Goal: Task Accomplishment & Management: Use online tool/utility

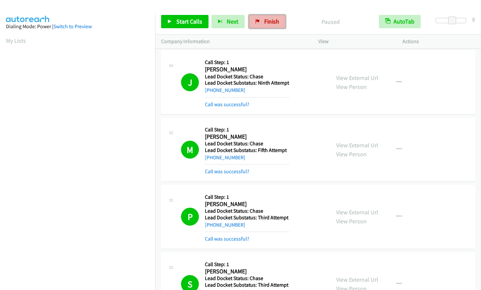
drag, startPoint x: 0, startPoint y: 0, endPoint x: 277, endPoint y: 22, distance: 277.7
click at [277, 22] on link "Finish" at bounding box center [267, 21] width 36 height 13
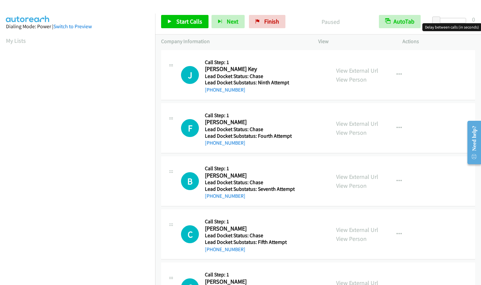
click at [452, 21] on div at bounding box center [451, 20] width 30 height 5
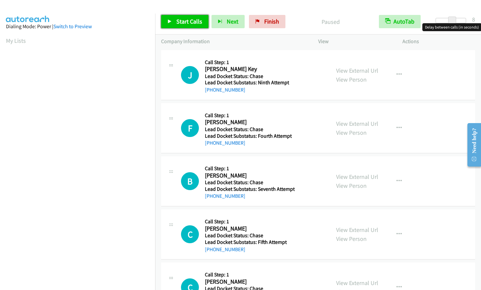
click at [190, 18] on span "Start Calls" at bounding box center [189, 22] width 26 height 8
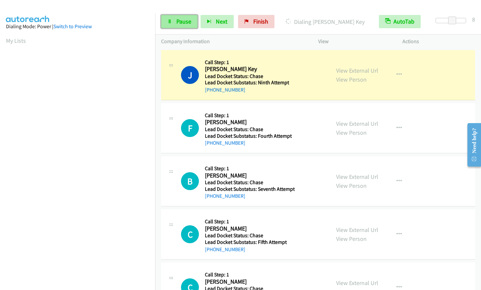
click at [178, 20] on span "Pause" at bounding box center [183, 22] width 15 height 8
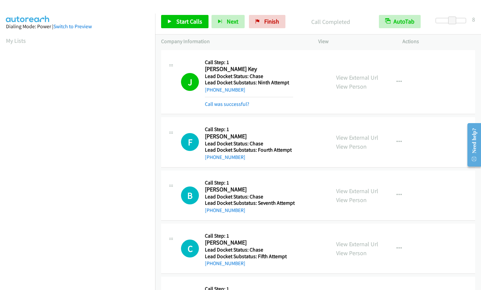
scroll to position [82, 0]
click at [182, 23] on span "Start Calls" at bounding box center [189, 22] width 26 height 8
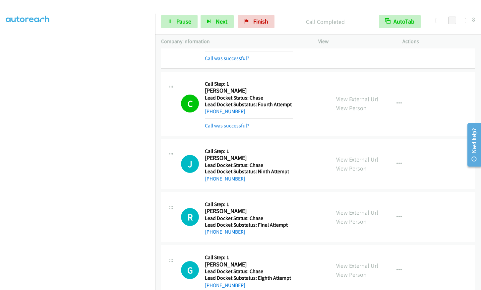
scroll to position [263, 0]
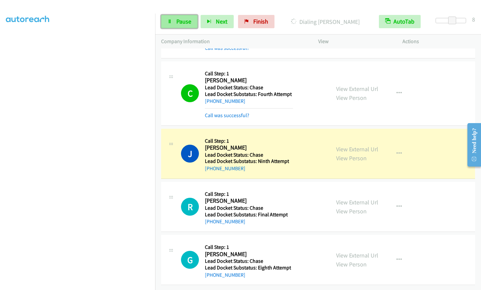
click at [176, 21] on span "Pause" at bounding box center [183, 22] width 15 height 8
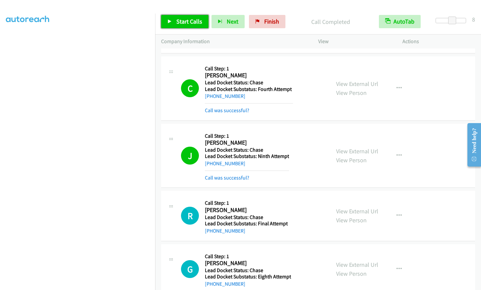
click at [190, 27] on link "Start Calls" at bounding box center [184, 21] width 47 height 13
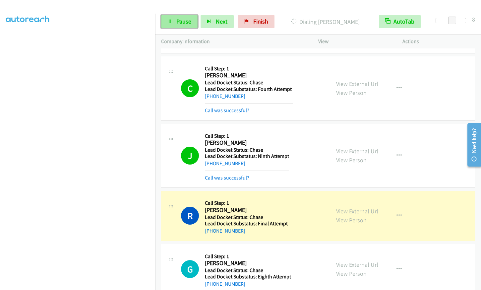
click at [181, 22] on span "Pause" at bounding box center [183, 22] width 15 height 8
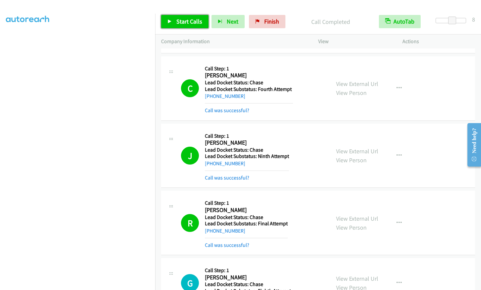
click at [190, 26] on link "Start Calls" at bounding box center [184, 21] width 47 height 13
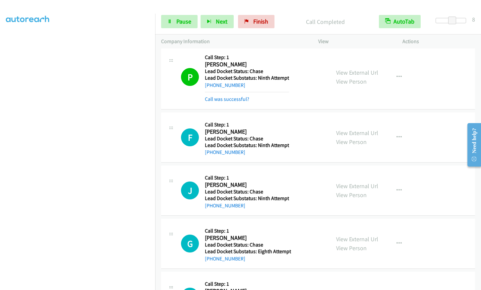
scroll to position [528, 0]
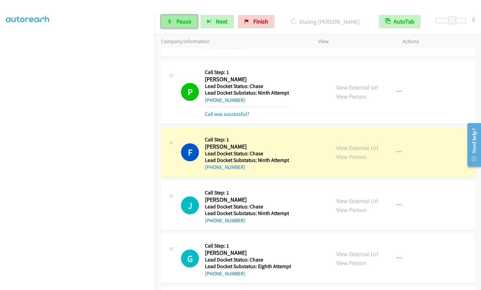
click at [170, 21] on icon at bounding box center [169, 22] width 5 height 5
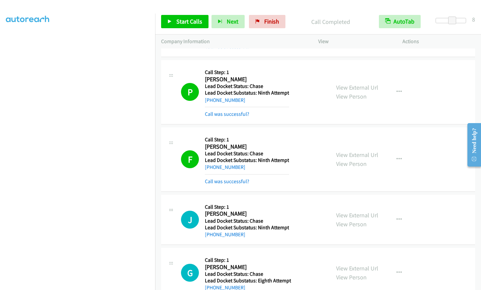
scroll to position [82, 0]
click at [181, 24] on span "Start Calls" at bounding box center [189, 22] width 26 height 8
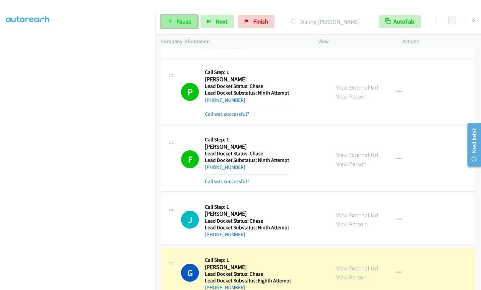
click at [190, 20] on span "Pause" at bounding box center [183, 22] width 15 height 8
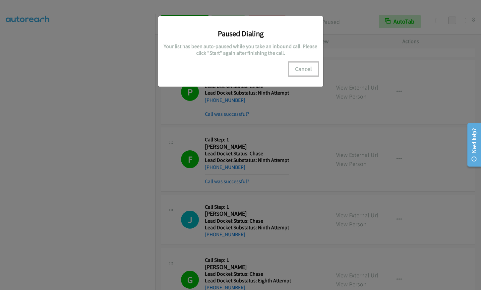
click at [299, 67] on button "Cancel" at bounding box center [304, 68] width 30 height 13
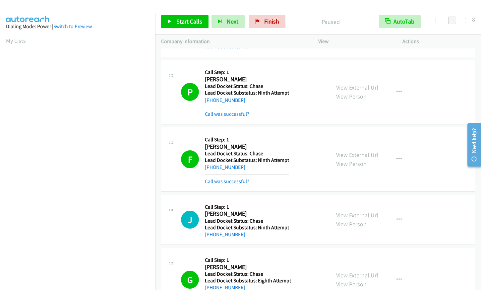
scroll to position [82, 0]
click at [177, 22] on span "Start Calls" at bounding box center [189, 22] width 26 height 8
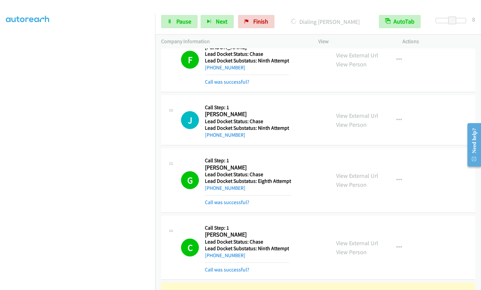
scroll to position [82, 0]
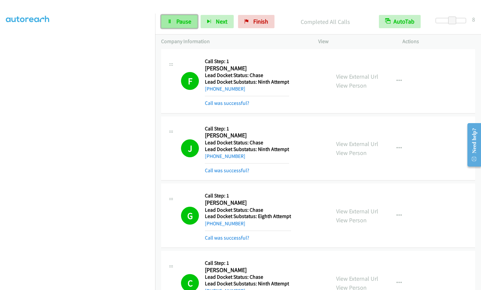
click at [181, 19] on span "Pause" at bounding box center [183, 22] width 15 height 8
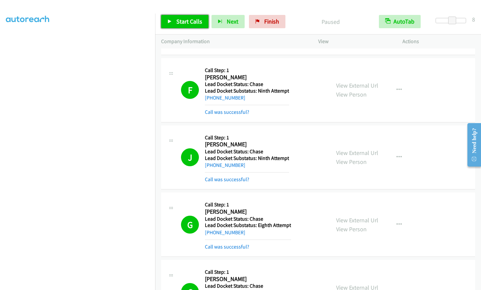
click at [173, 21] on link "Start Calls" at bounding box center [184, 21] width 47 height 13
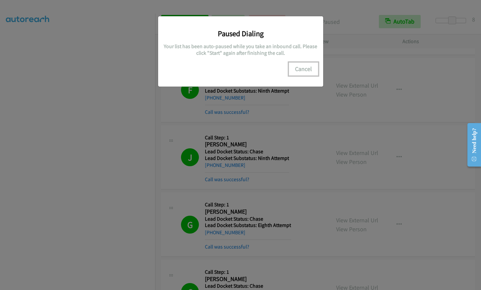
click at [306, 70] on button "Cancel" at bounding box center [304, 68] width 30 height 13
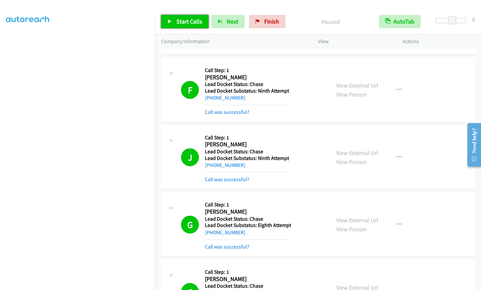
click at [181, 22] on span "Start Calls" at bounding box center [189, 22] width 26 height 8
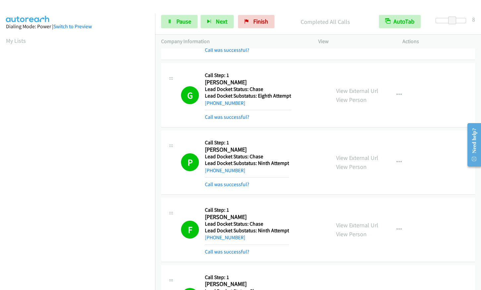
scroll to position [375, 0]
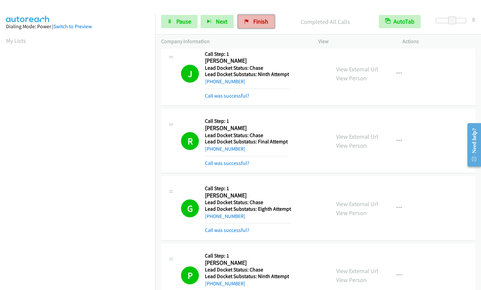
click at [260, 21] on span "Finish" at bounding box center [260, 22] width 15 height 8
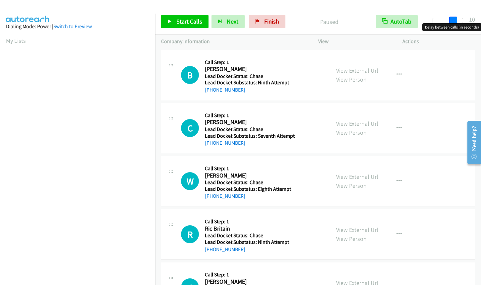
click at [455, 20] on div at bounding box center [448, 20] width 30 height 5
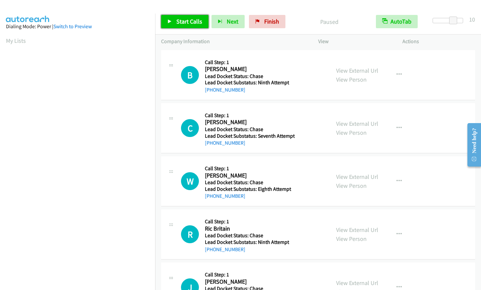
click at [184, 20] on span "Start Calls" at bounding box center [189, 22] width 26 height 8
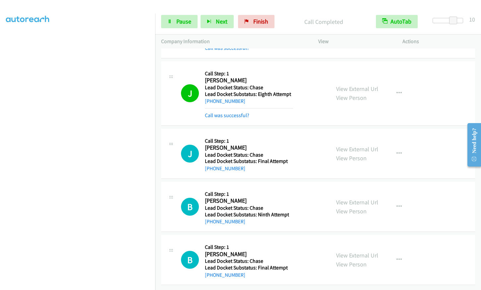
scroll to position [263, 0]
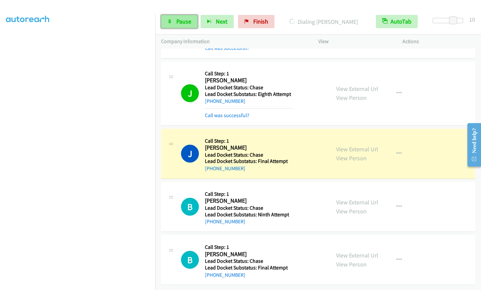
click at [172, 24] on icon at bounding box center [169, 22] width 5 height 5
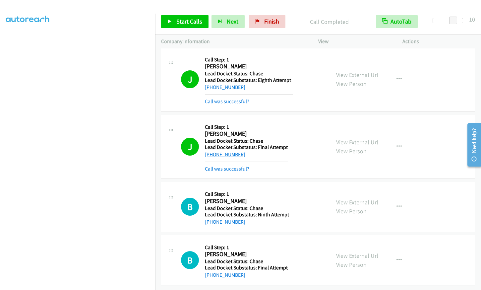
scroll to position [276, 0]
click at [181, 20] on span "Start Calls" at bounding box center [189, 22] width 26 height 8
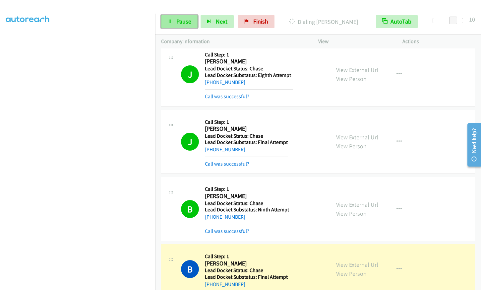
click at [178, 19] on span "Pause" at bounding box center [183, 22] width 15 height 8
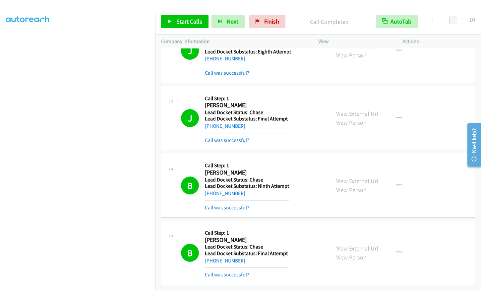
scroll to position [335, 0]
click at [190, 24] on span "Start Calls" at bounding box center [189, 22] width 26 height 8
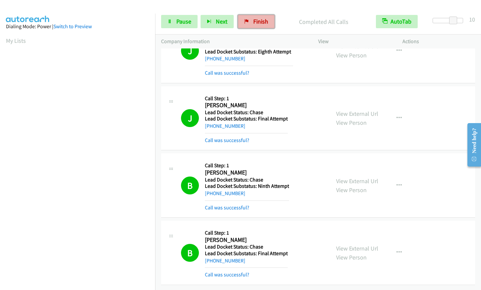
click at [262, 24] on span "Finish" at bounding box center [260, 22] width 15 height 8
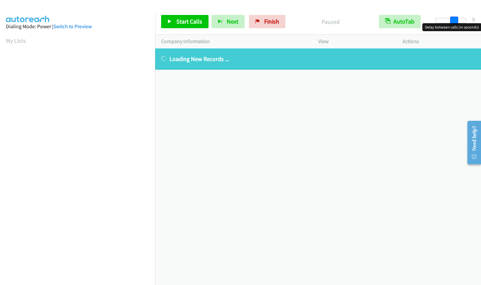
click at [453, 20] on div at bounding box center [451, 20] width 30 height 5
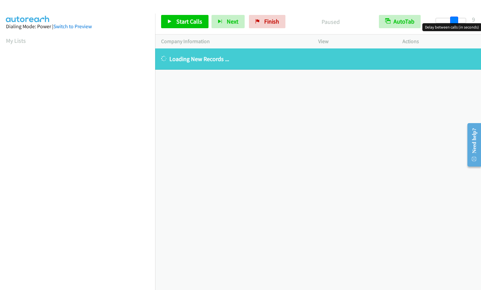
click at [453, 20] on span at bounding box center [454, 21] width 8 height 8
click at [455, 20] on span at bounding box center [454, 21] width 8 height 8
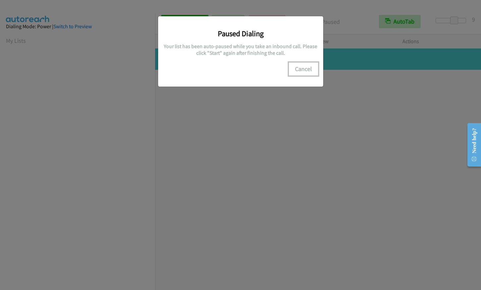
click at [303, 68] on button "Cancel" at bounding box center [304, 68] width 30 height 13
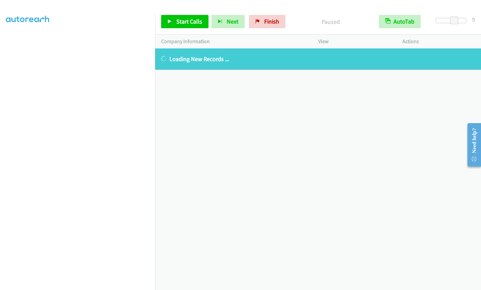
scroll to position [68, 0]
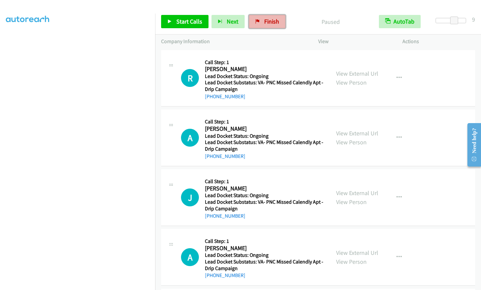
click at [272, 21] on span "Finish" at bounding box center [271, 22] width 15 height 8
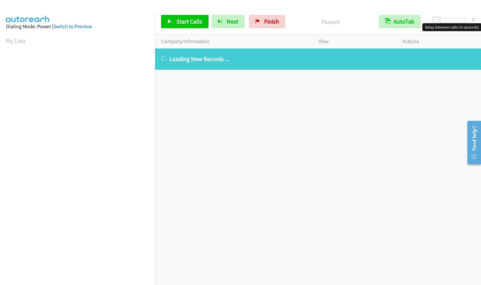
click at [453, 19] on div at bounding box center [451, 20] width 30 height 5
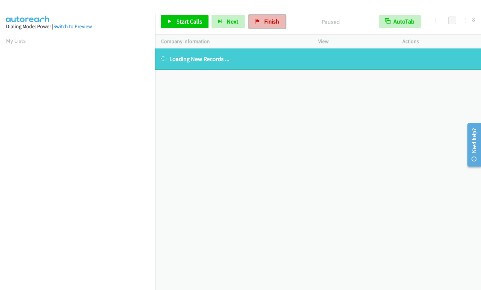
click at [272, 22] on span "Finish" at bounding box center [271, 22] width 15 height 8
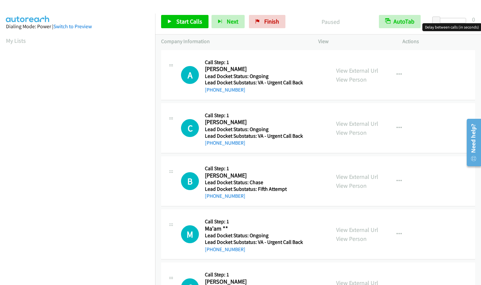
click at [453, 19] on div at bounding box center [451, 20] width 30 height 5
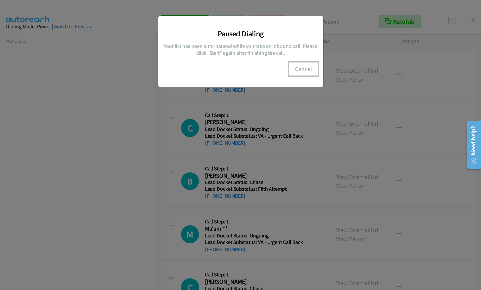
click at [301, 67] on button "Cancel" at bounding box center [304, 68] width 30 height 13
drag, startPoint x: 306, startPoint y: 67, endPoint x: 364, endPoint y: 88, distance: 61.8
click at [306, 67] on button "Cancel" at bounding box center [304, 68] width 30 height 13
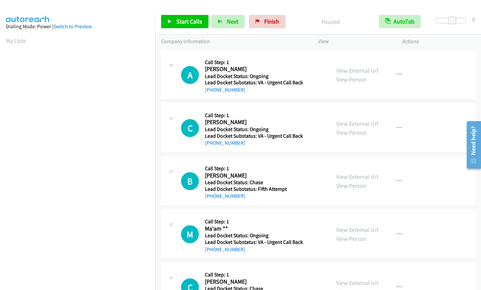
scroll to position [82, 0]
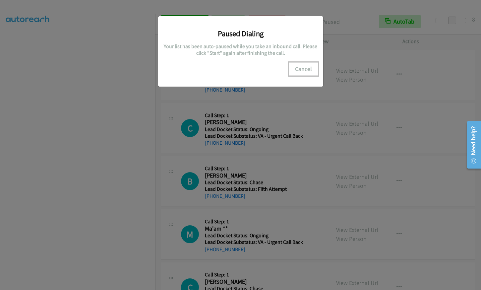
drag, startPoint x: 306, startPoint y: 68, endPoint x: 314, endPoint y: 76, distance: 10.6
click at [306, 68] on button "Cancel" at bounding box center [304, 68] width 30 height 13
click at [305, 69] on button "Cancel" at bounding box center [304, 68] width 30 height 13
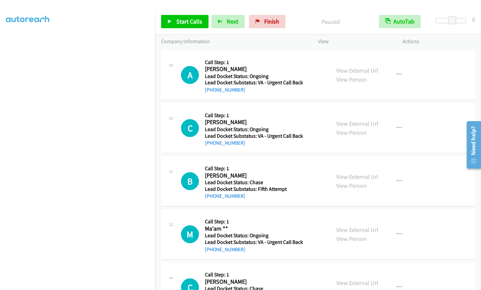
scroll to position [0, 0]
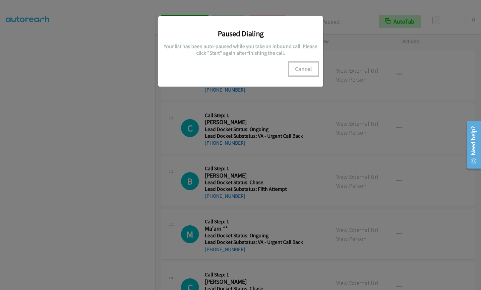
click at [306, 67] on button "Cancel" at bounding box center [304, 68] width 30 height 13
click at [302, 70] on button "Cancel" at bounding box center [304, 68] width 30 height 13
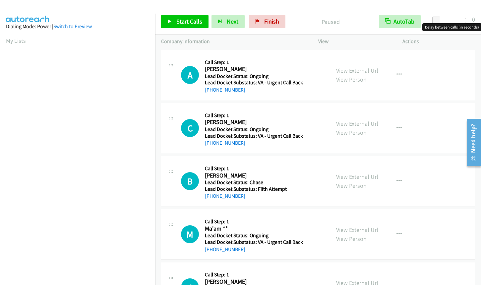
click at [451, 20] on div at bounding box center [451, 20] width 30 height 5
click at [457, 21] on div at bounding box center [451, 20] width 30 height 5
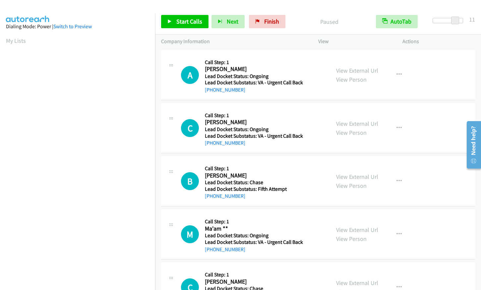
click at [453, 21] on span at bounding box center [455, 21] width 8 height 8
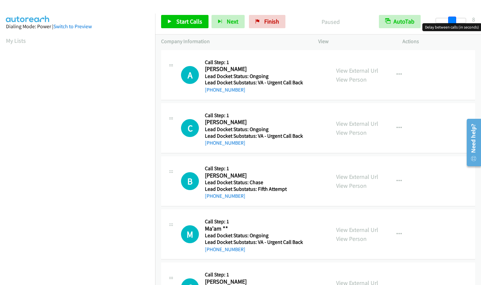
click at [450, 21] on div at bounding box center [451, 20] width 30 height 5
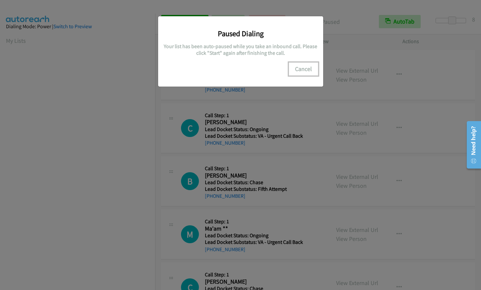
click at [301, 67] on button "Cancel" at bounding box center [304, 68] width 30 height 13
click at [307, 66] on button "Cancel" at bounding box center [304, 68] width 30 height 13
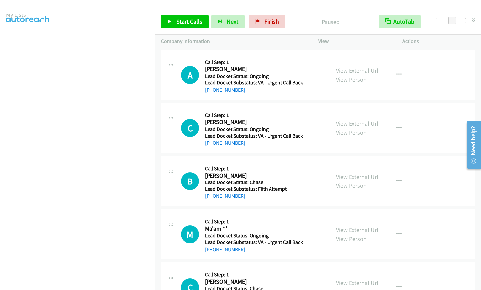
scroll to position [0, 0]
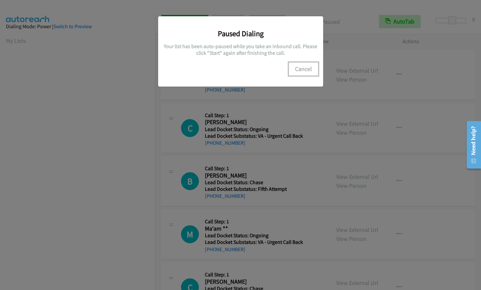
drag, startPoint x: 302, startPoint y: 69, endPoint x: 310, endPoint y: 68, distance: 8.0
click at [302, 69] on button "Cancel" at bounding box center [304, 68] width 30 height 13
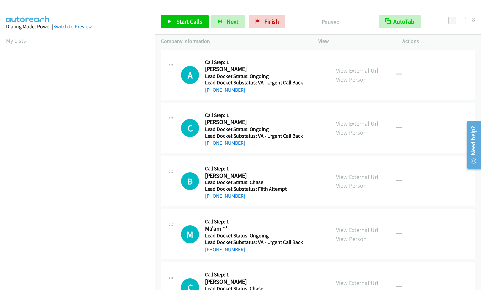
scroll to position [82, 0]
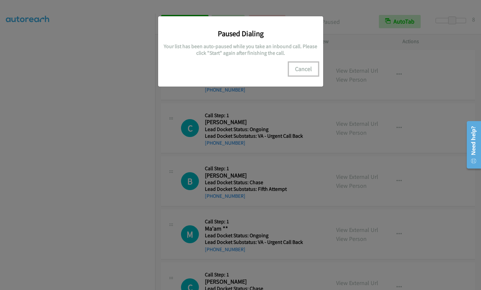
click at [300, 69] on button "Cancel" at bounding box center [304, 68] width 30 height 13
click at [303, 70] on button "Cancel" at bounding box center [304, 68] width 30 height 13
